Goal: Task Accomplishment & Management: Complete application form

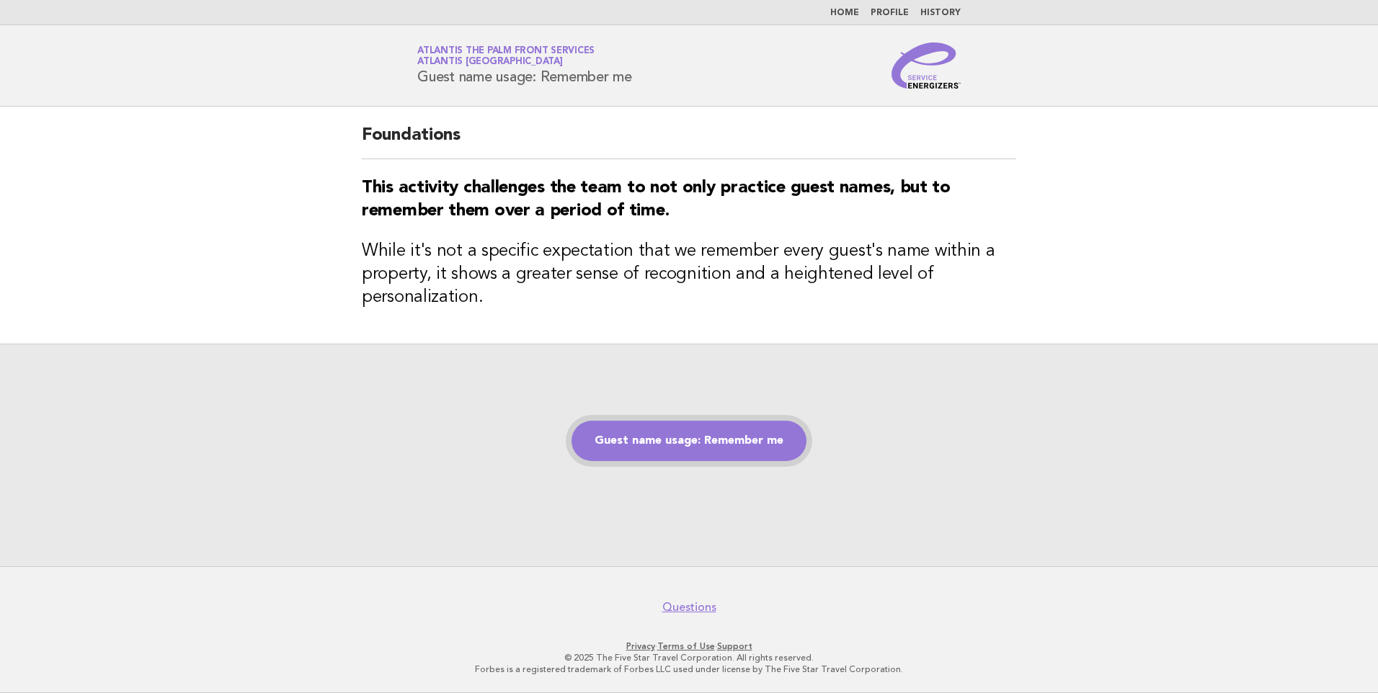
click at [665, 447] on link "Guest name usage: Remember me" at bounding box center [688, 441] width 235 height 40
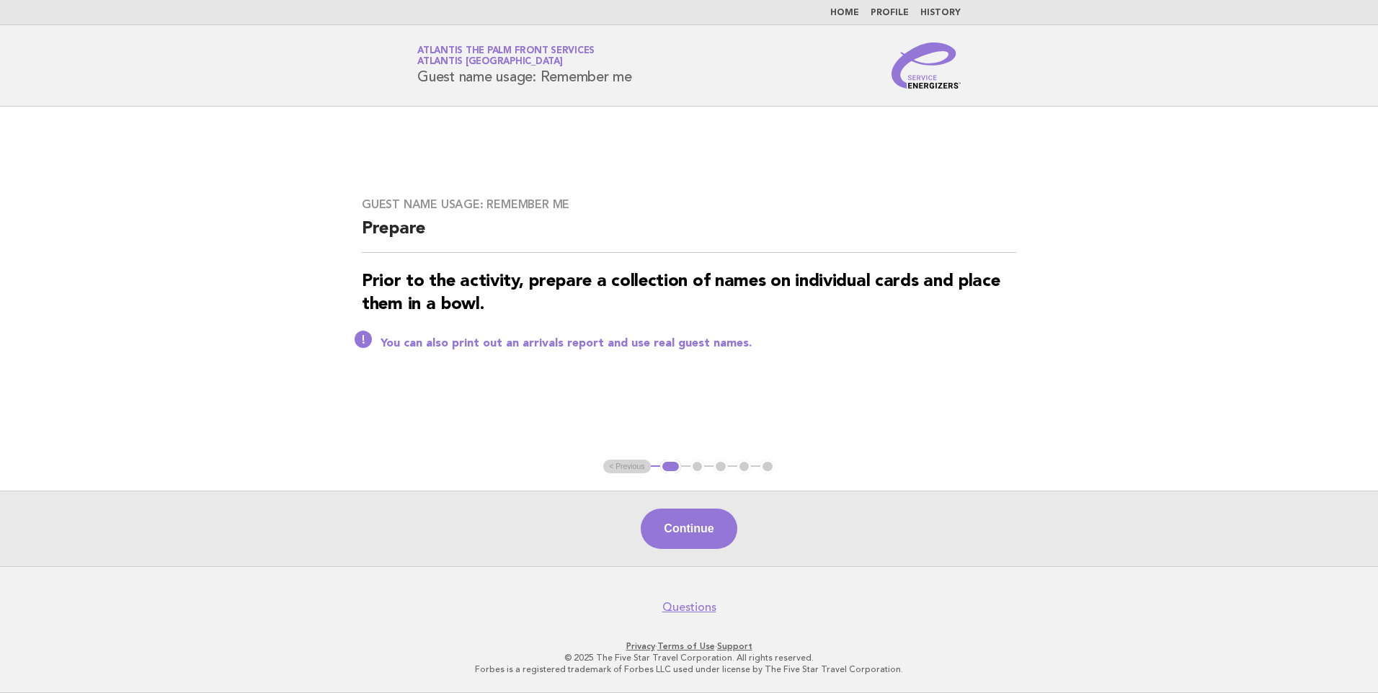
click at [689, 516] on button "Continue" at bounding box center [689, 529] width 96 height 40
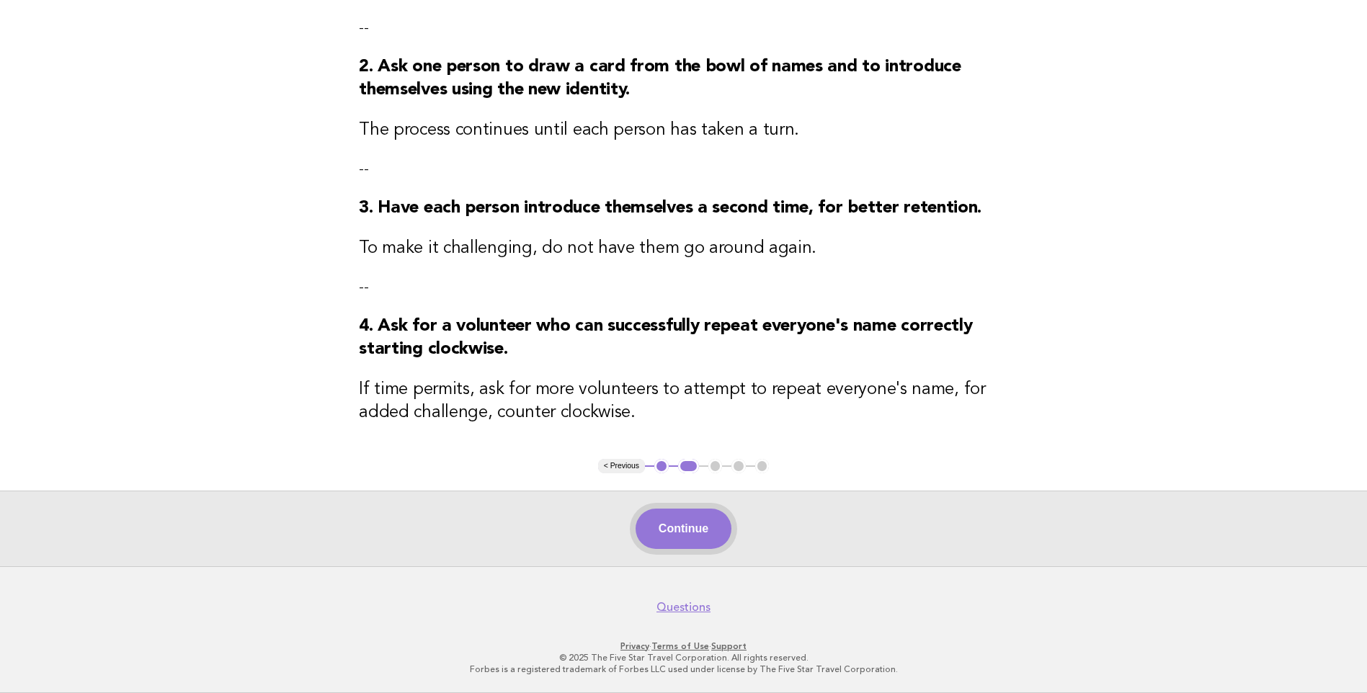
click at [700, 523] on button "Continue" at bounding box center [684, 529] width 96 height 40
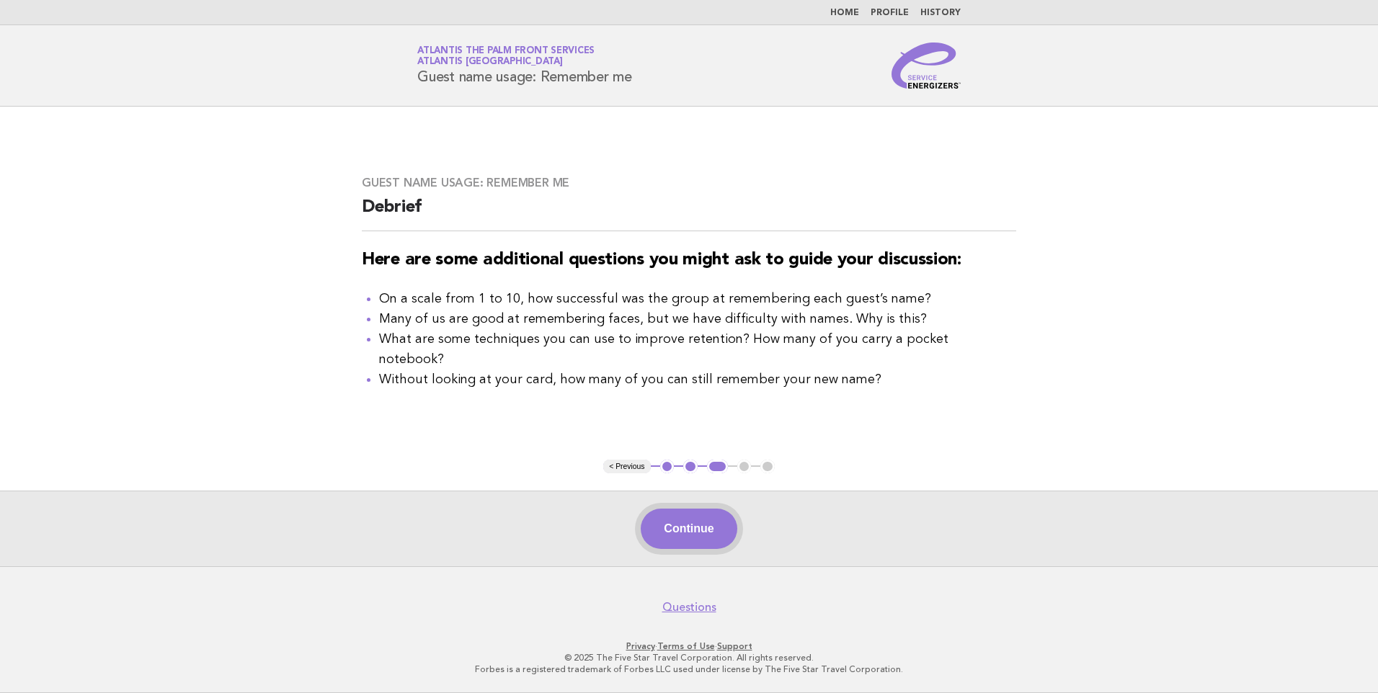
click at [706, 529] on button "Continue" at bounding box center [689, 529] width 96 height 40
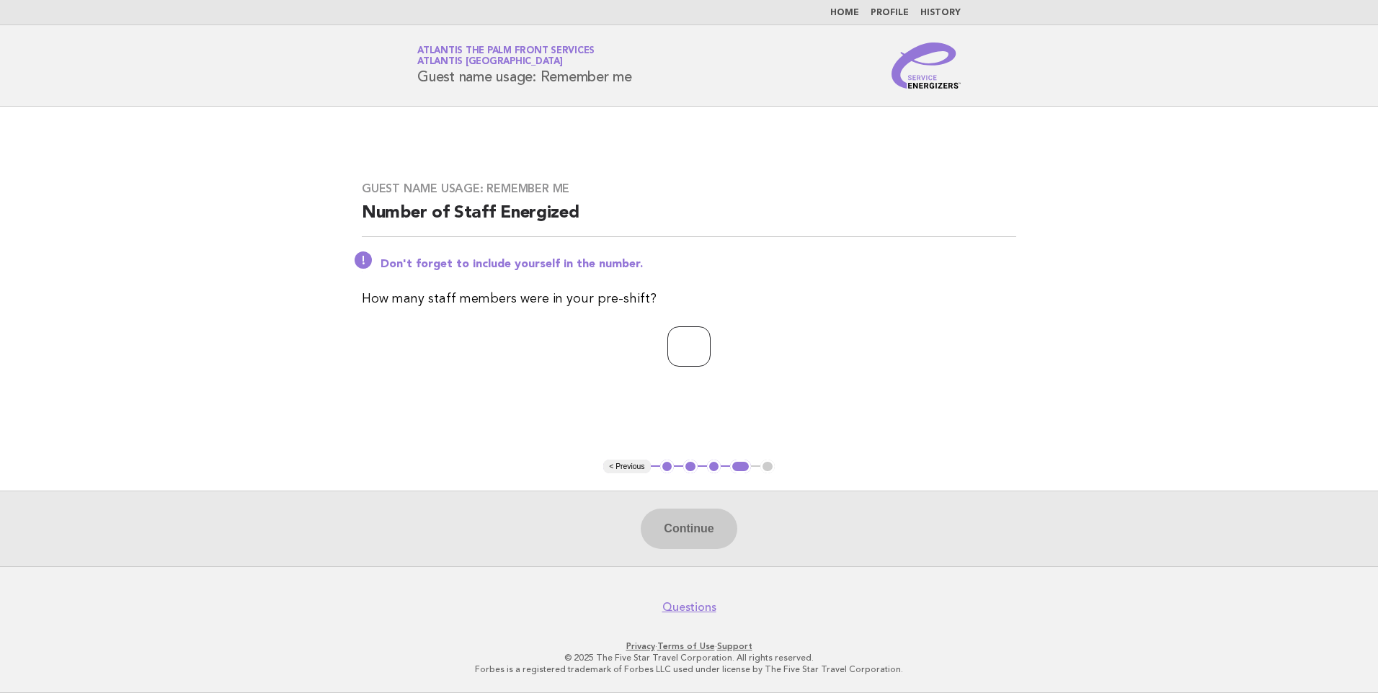
click at [700, 349] on input "number" at bounding box center [688, 346] width 43 height 40
type input "*"
click at [688, 516] on button "Continue" at bounding box center [689, 529] width 96 height 40
